Goal: Information Seeking & Learning: Learn about a topic

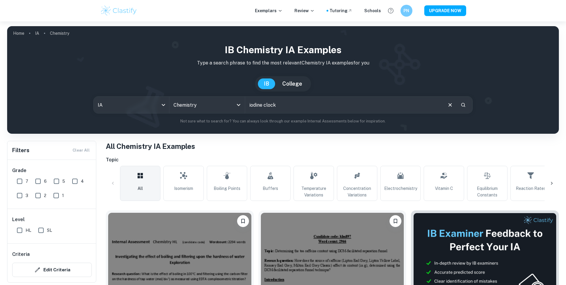
type input "iodine clock"
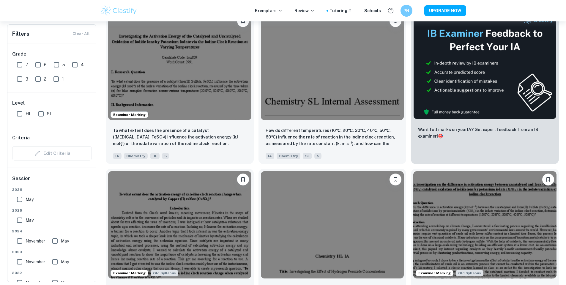
scroll to position [200, 0]
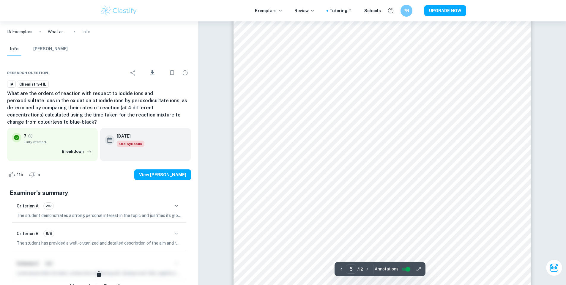
scroll to position [1697, 0]
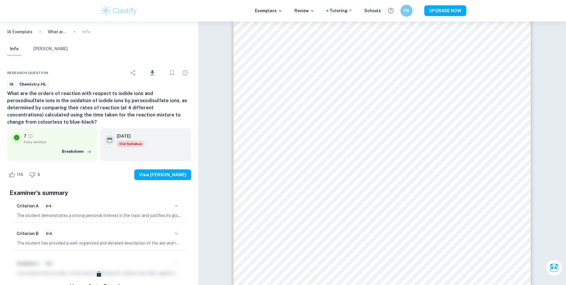
click at [2, 77] on div "Research question Download IA Chemistry-HL What are the orders of reaction with…" at bounding box center [99, 206] width 198 height 296
drag, startPoint x: 16, startPoint y: 27, endPoint x: 16, endPoint y: 32, distance: 5.0
click at [16, 32] on div "IA Exemplars What are the orders of reaction with respect to iodide ions and pe…" at bounding box center [99, 31] width 198 height 21
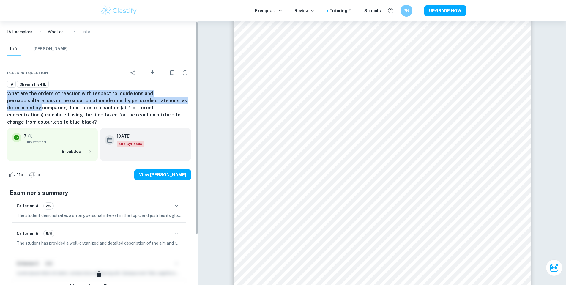
drag, startPoint x: 1, startPoint y: 96, endPoint x: 1, endPoint y: 109, distance: 13.1
click at [1, 109] on div "Research question Download IA Chemistry-HL What are the orders of reaction with…" at bounding box center [99, 206] width 198 height 296
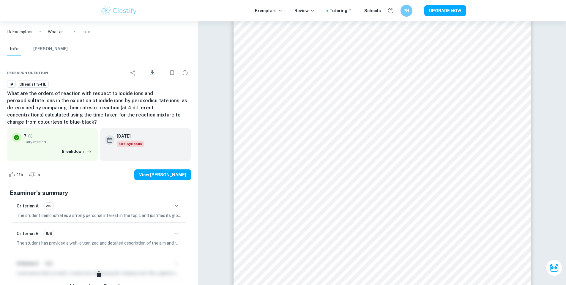
click at [31, 107] on h6 "What are the orders of reaction with respect to iodide ions and peroxodisulfate…" at bounding box center [99, 108] width 184 height 36
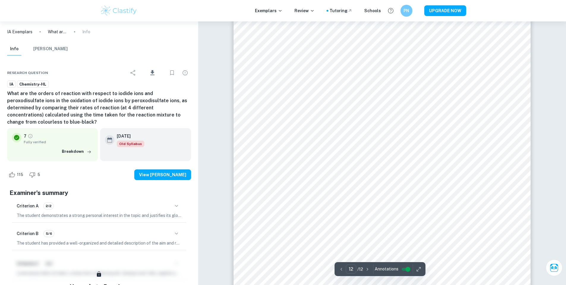
scroll to position [4433, 0]
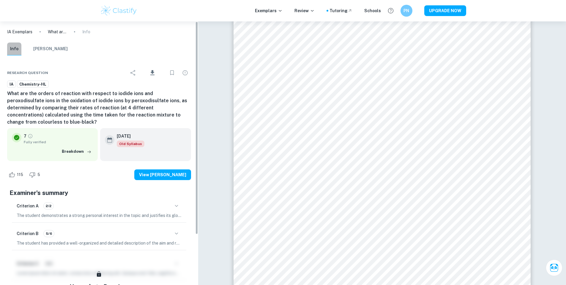
click at [9, 54] on button "Info" at bounding box center [14, 48] width 14 height 13
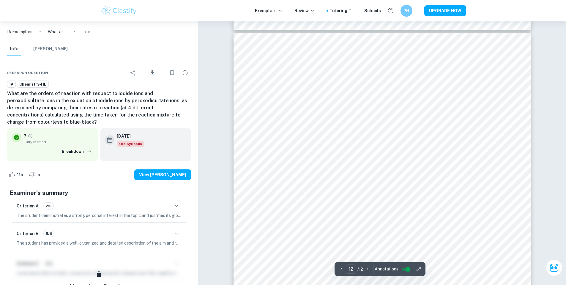
scroll to position [4475, 0]
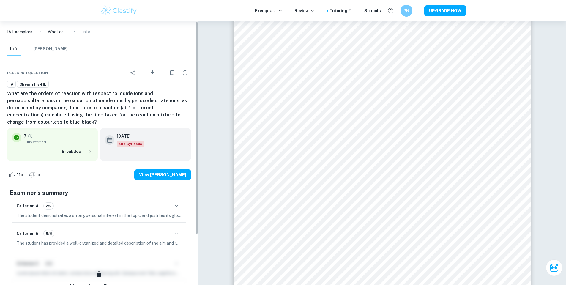
click at [7, 49] on div "Info [PERSON_NAME]" at bounding box center [98, 49] width 193 height 15
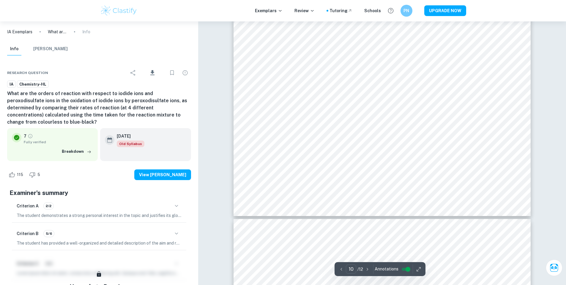
scroll to position [3790, 0]
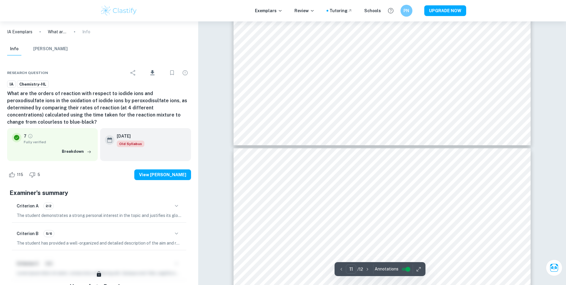
type input "12"
